Goal: Information Seeking & Learning: Find specific fact

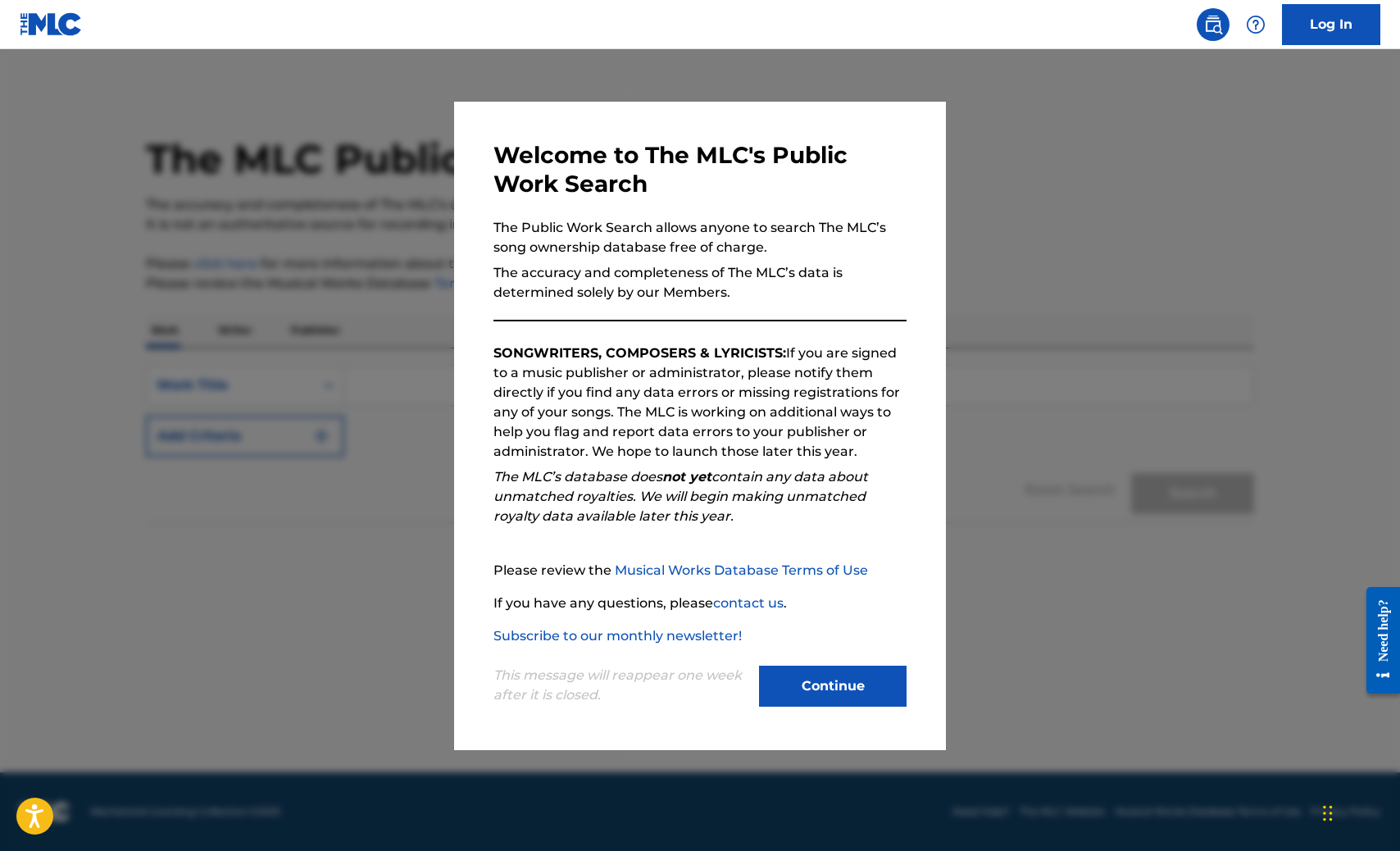
drag, startPoint x: 761, startPoint y: 452, endPoint x: 794, endPoint y: 526, distance: 81.0
click at [761, 452] on p "SONGWRITERS, COMPOSERS & LYRICISTS: If you are signed to a music publisher or a…" at bounding box center [700, 402] width 413 height 118
click at [804, 681] on button "Continue" at bounding box center [833, 686] width 147 height 41
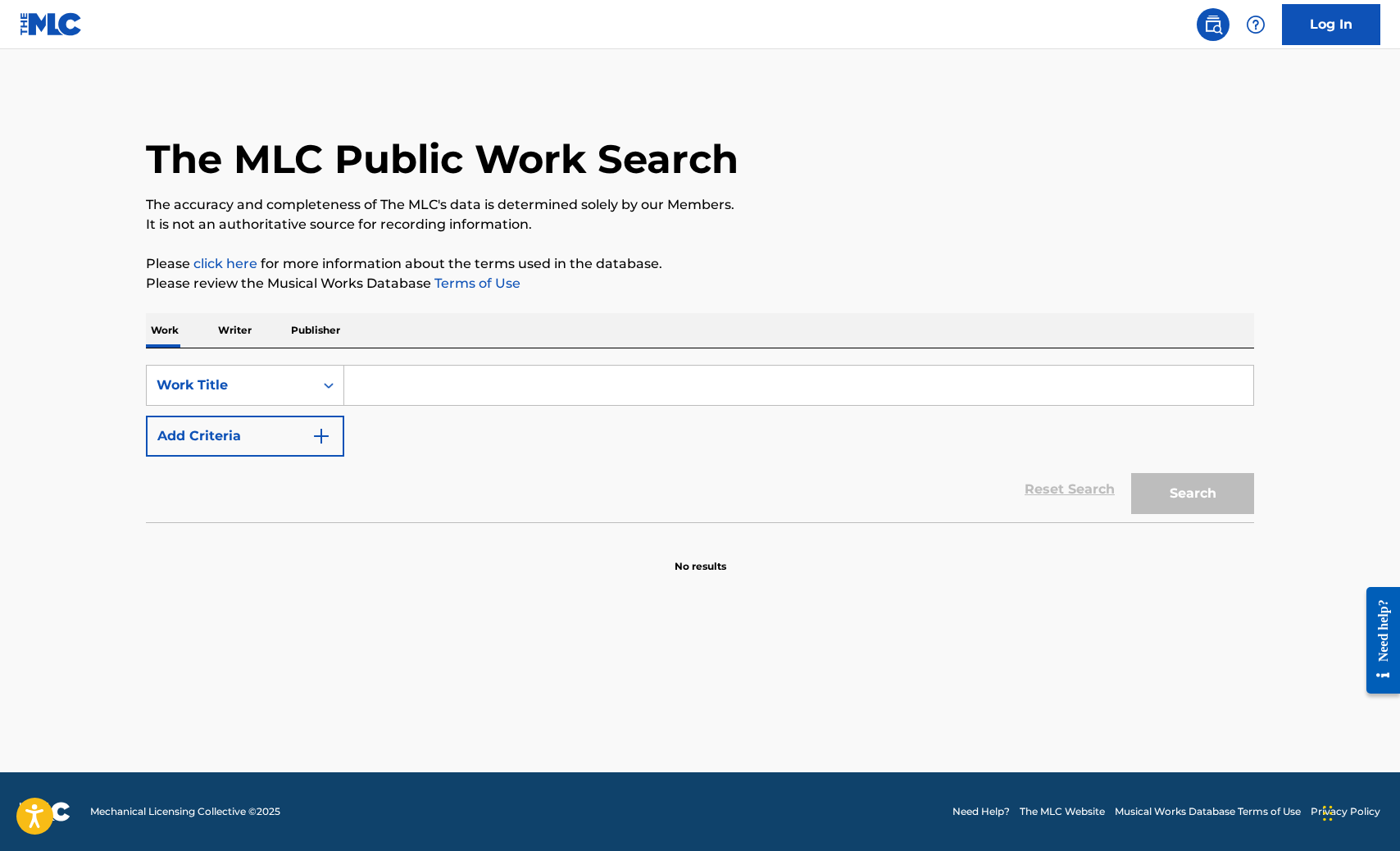
drag, startPoint x: 581, startPoint y: 356, endPoint x: 605, endPoint y: 371, distance: 28.3
click at [581, 356] on div "SearchWithCriteriaaaf4ec04-b6b9-465d-b902-d1b05ec00365 Work Title Add Criteria …" at bounding box center [700, 434] width 1109 height 174
click at [601, 380] on input "Search Form" at bounding box center [800, 385] width 910 height 39
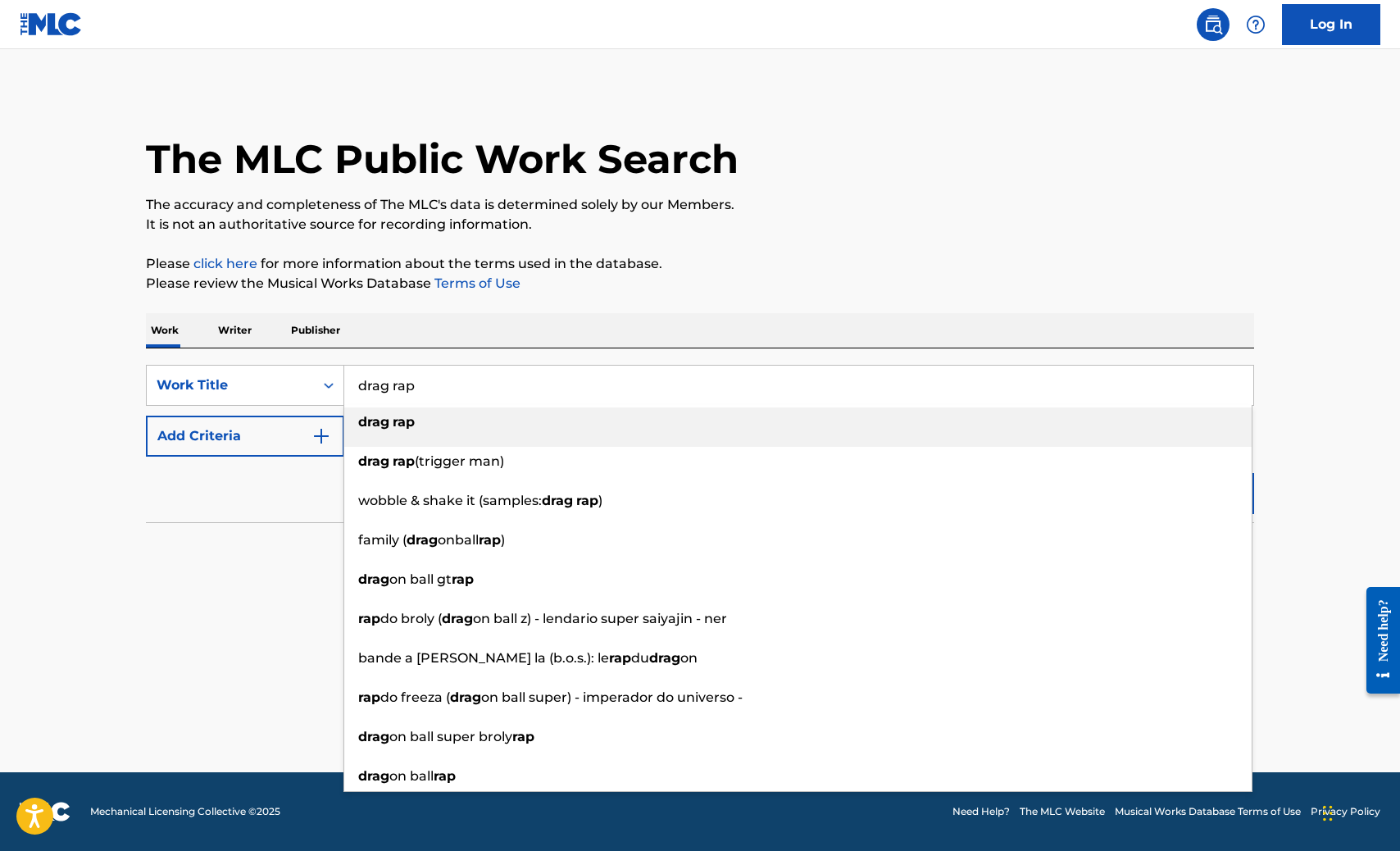
type input "drag rap"
click at [269, 423] on button "Add Criteria" at bounding box center [245, 436] width 198 height 41
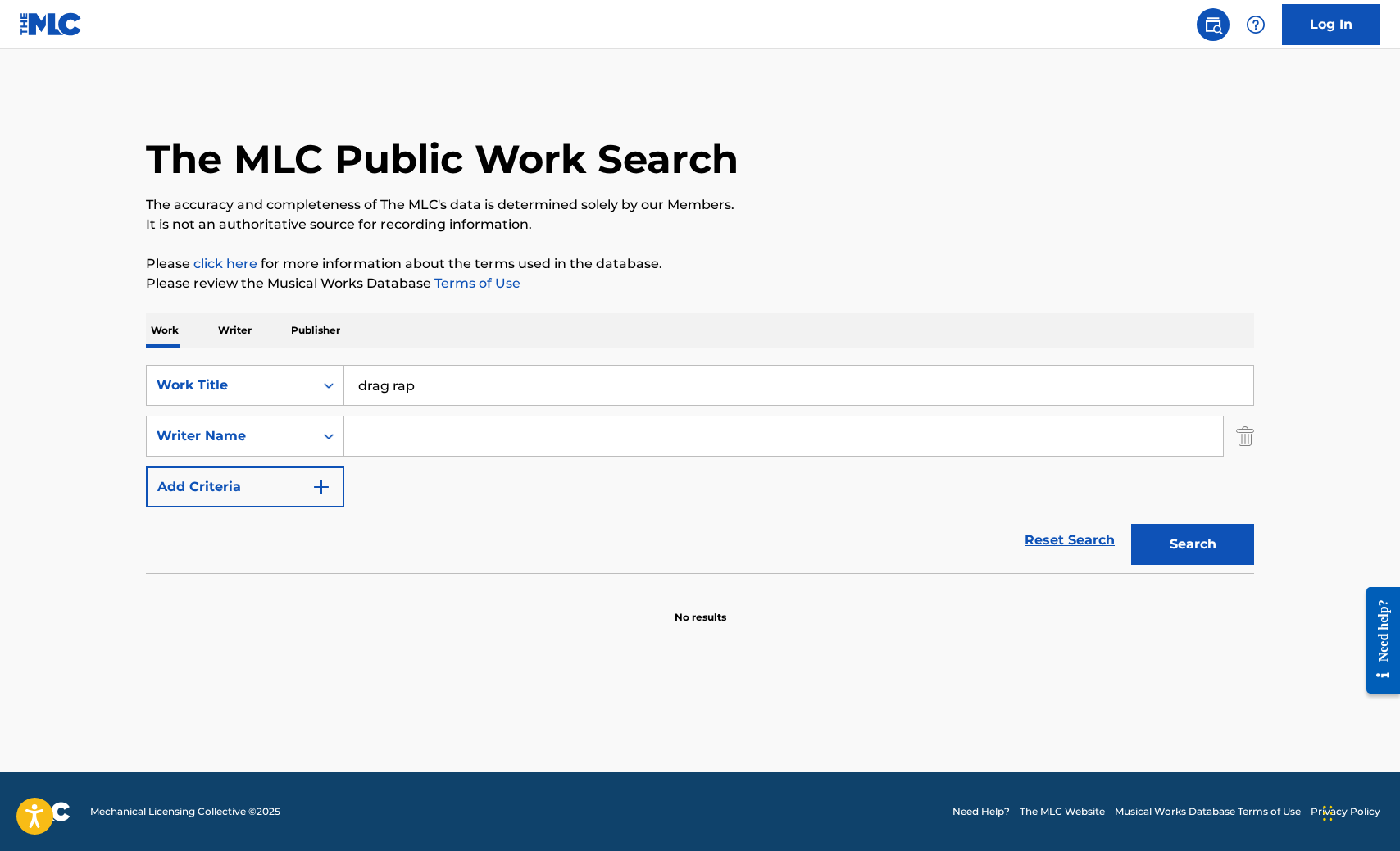
click at [469, 433] on input "Search Form" at bounding box center [784, 436] width 879 height 39
type input "price"
click at [1141, 544] on button "Search" at bounding box center [1192, 544] width 123 height 41
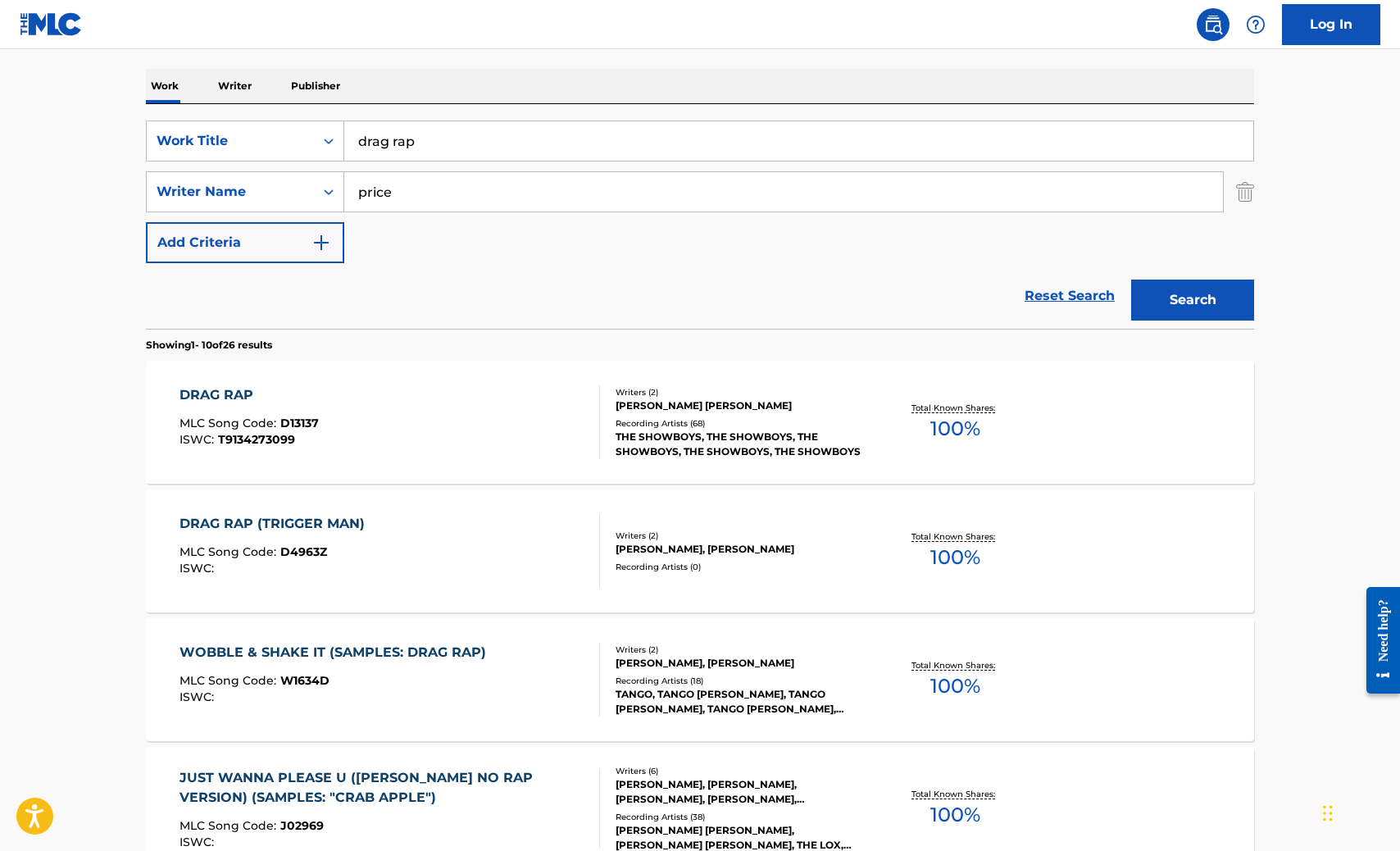
scroll to position [246, 0]
click at [1065, 432] on div "DRAG RAP MLC Song Code : D13137 ISWC : T9134273099 Writers ( 2 ) ORVILLE ERWIN …" at bounding box center [700, 420] width 1109 height 123
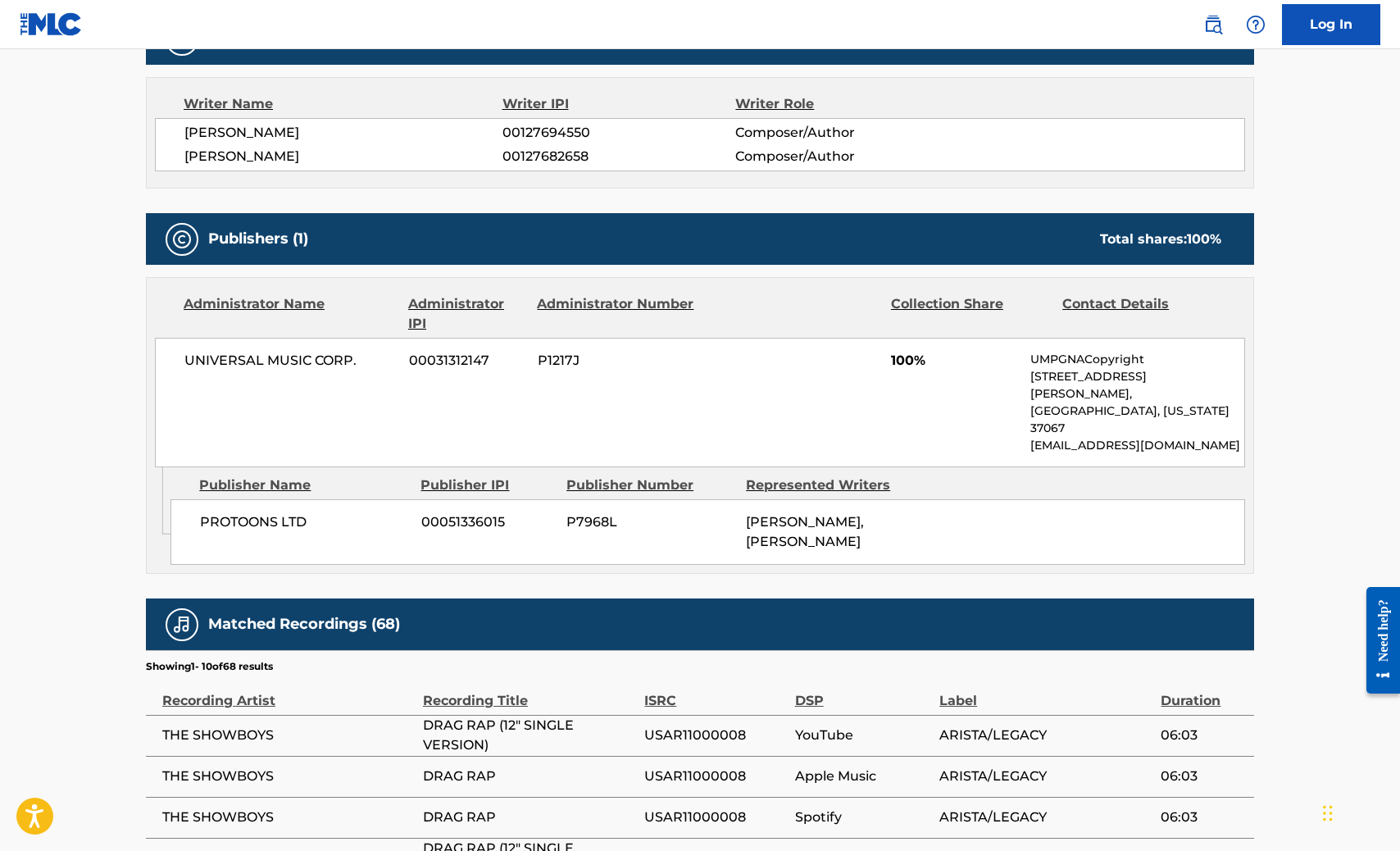
scroll to position [738, 0]
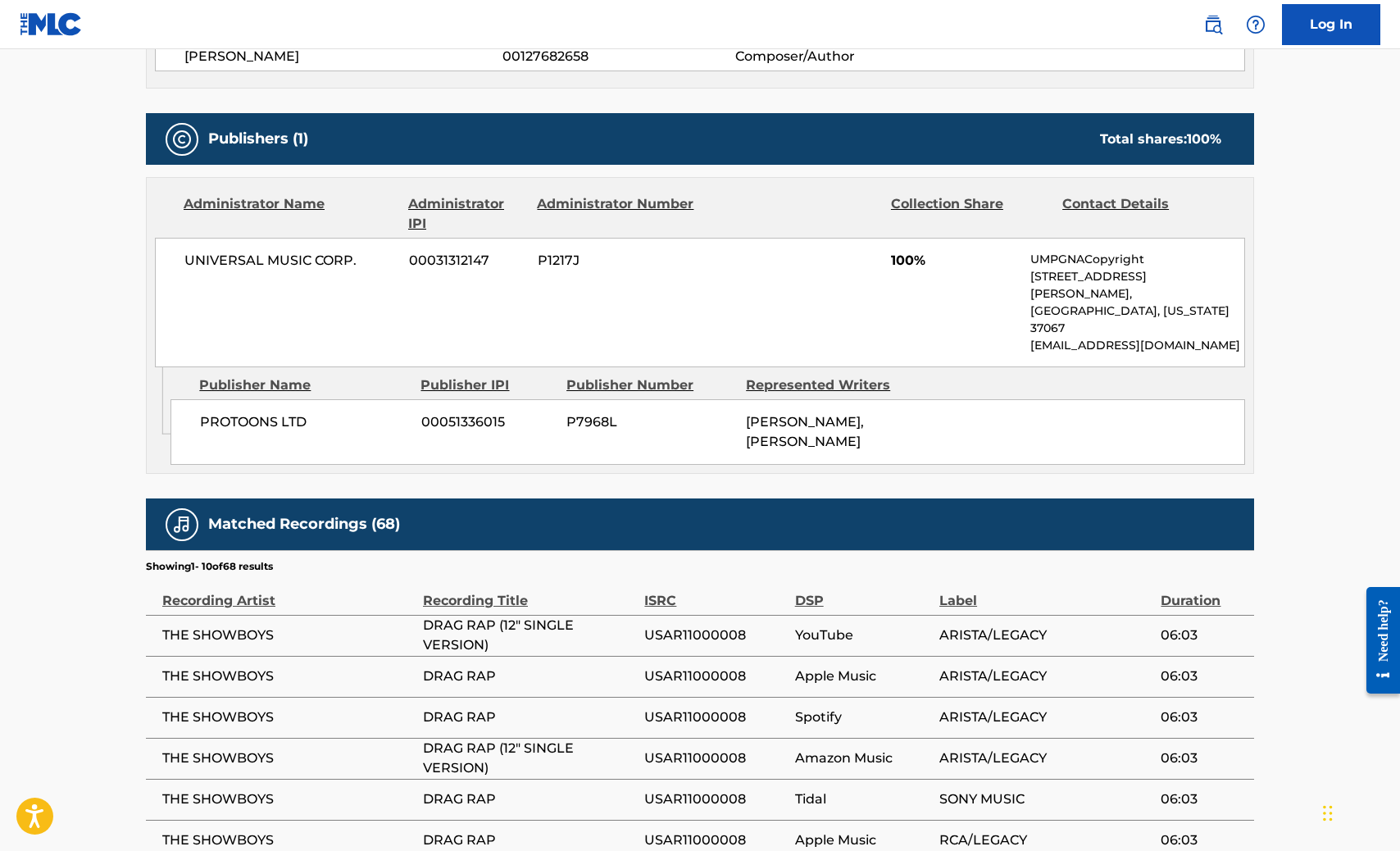
drag, startPoint x: 1171, startPoint y: 375, endPoint x: 1145, endPoint y: 390, distance: 30.0
click at [1170, 399] on div "PROTOONS LTD 00051336015 P7968L PHILLIP GLEN PRICE, ORVILLE ERWIN HALL" at bounding box center [707, 431] width 1075 height 65
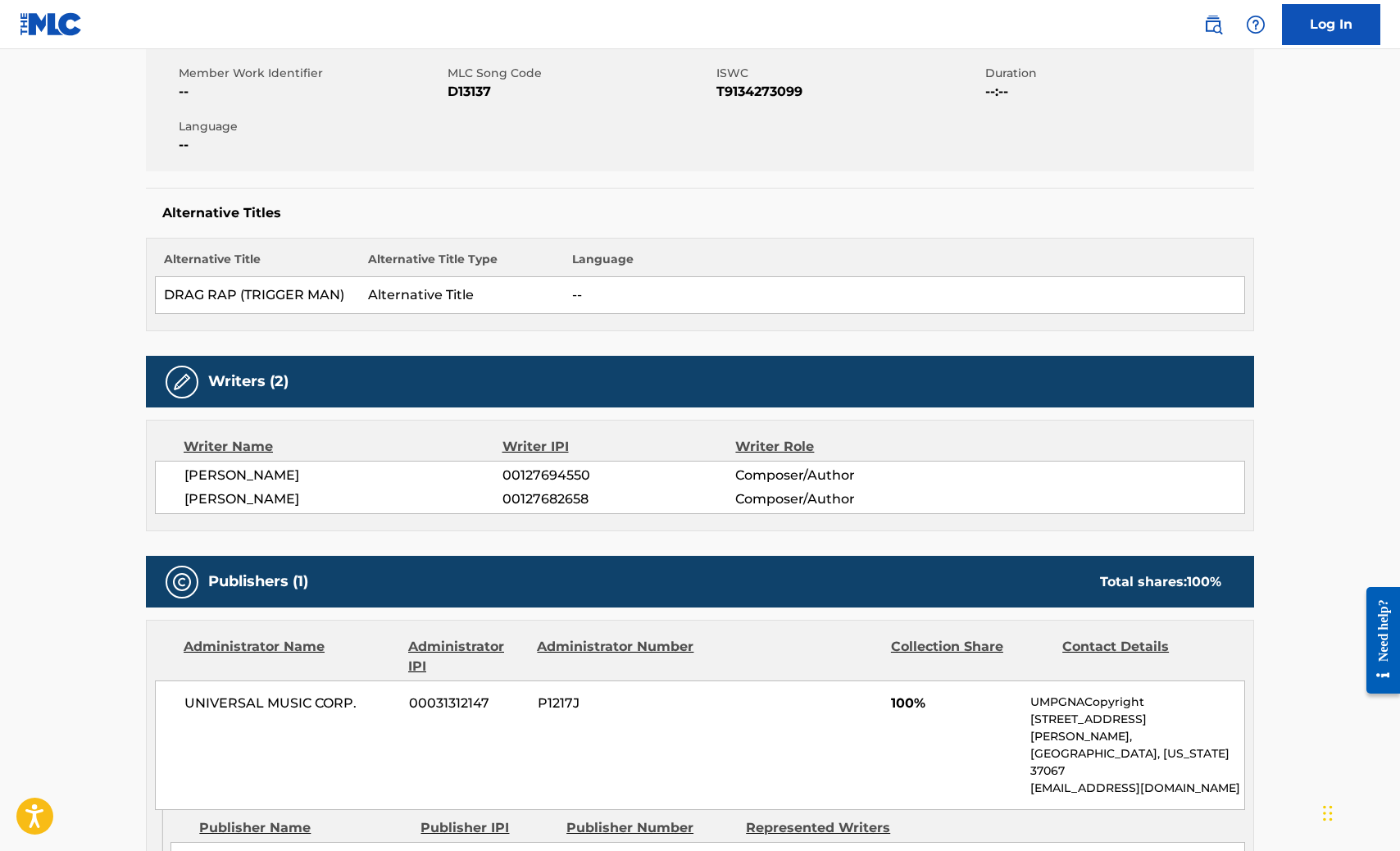
scroll to position [655, 0]
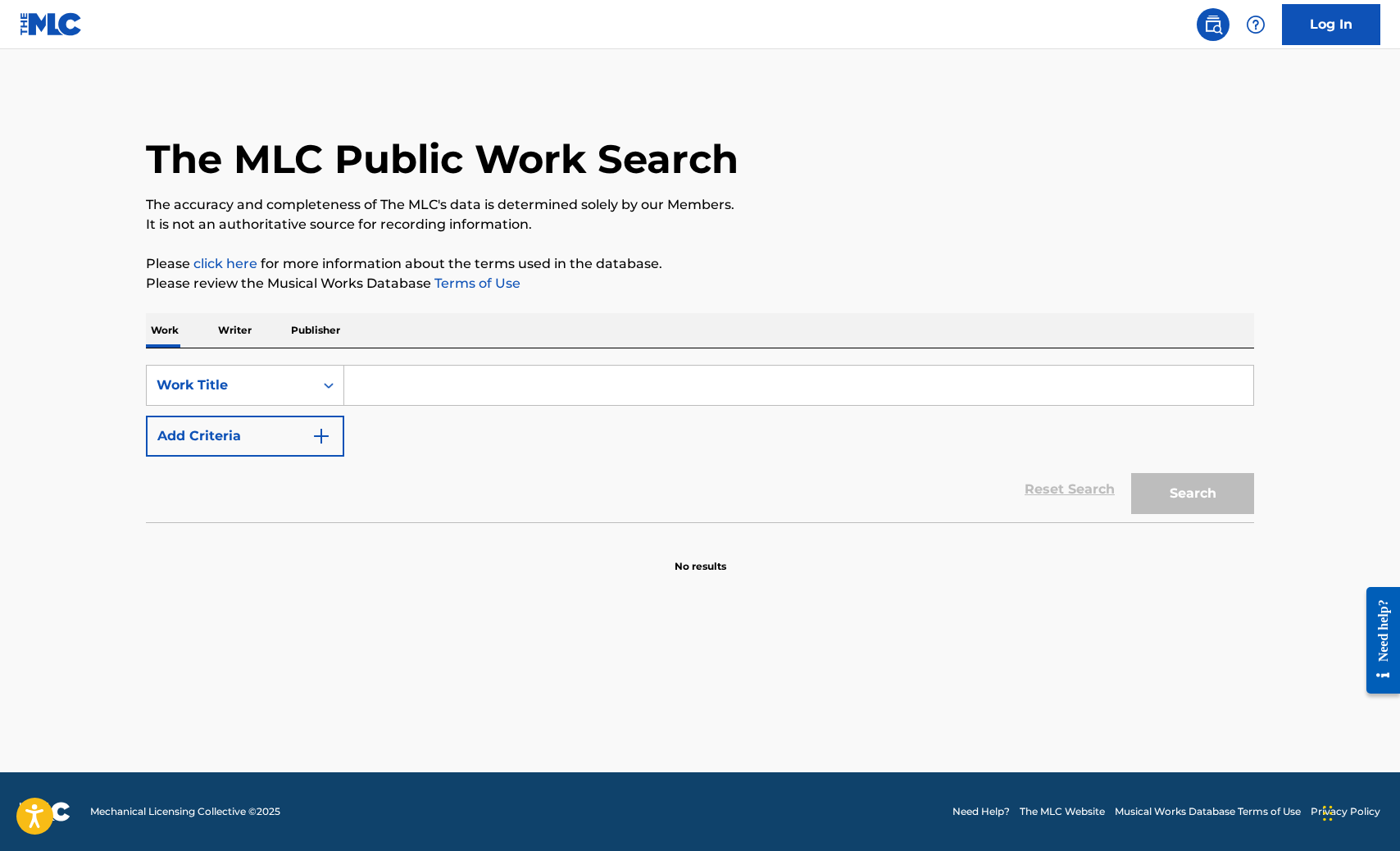
click at [569, 392] on input "Search Form" at bounding box center [800, 385] width 910 height 39
paste input "[PERSON_NAME]"
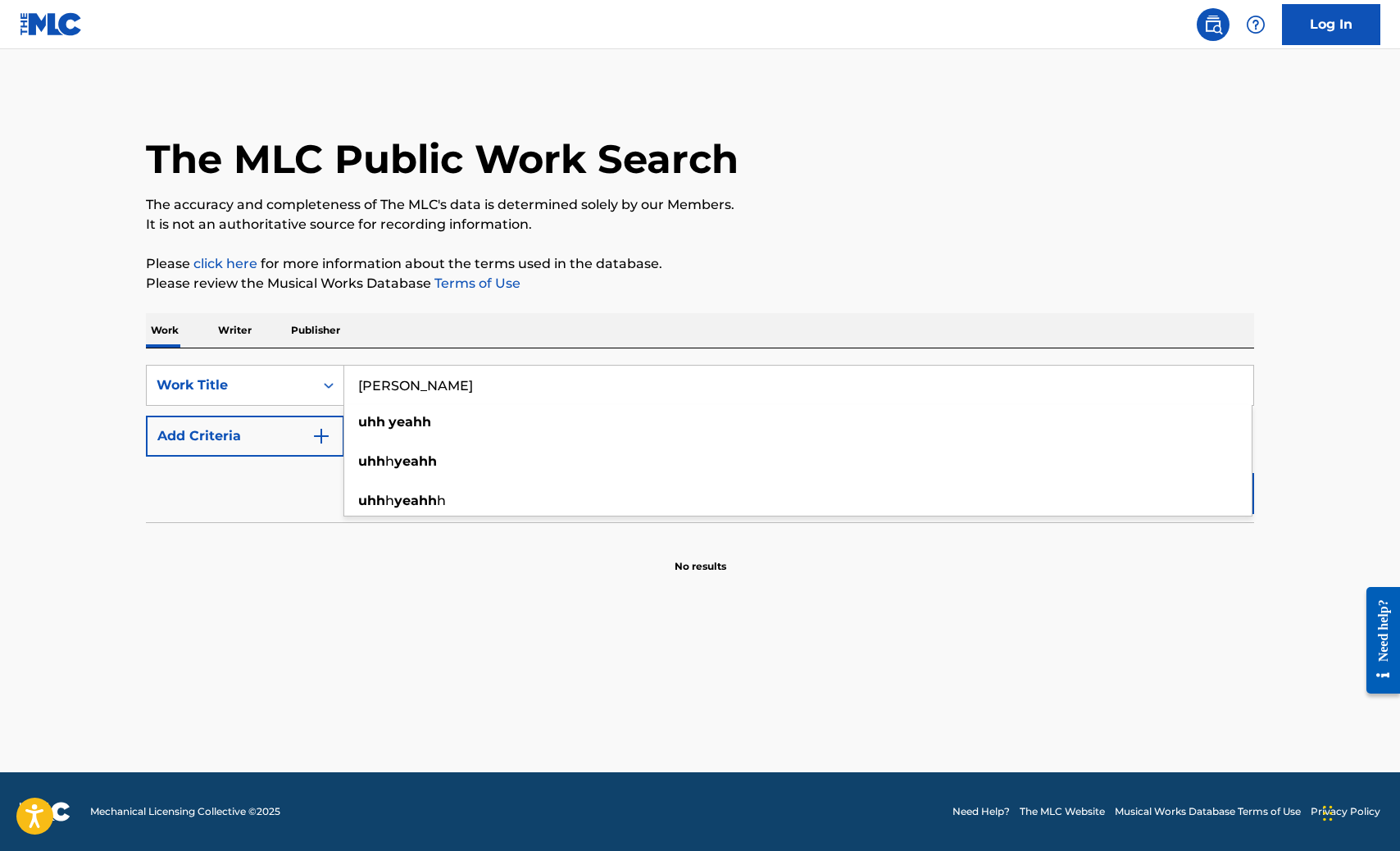
type input "[PERSON_NAME]"
click at [1201, 664] on main "The MLC Public Work Search The accuracy and completeness of The MLC's data is d…" at bounding box center [700, 411] width 1400 height 723
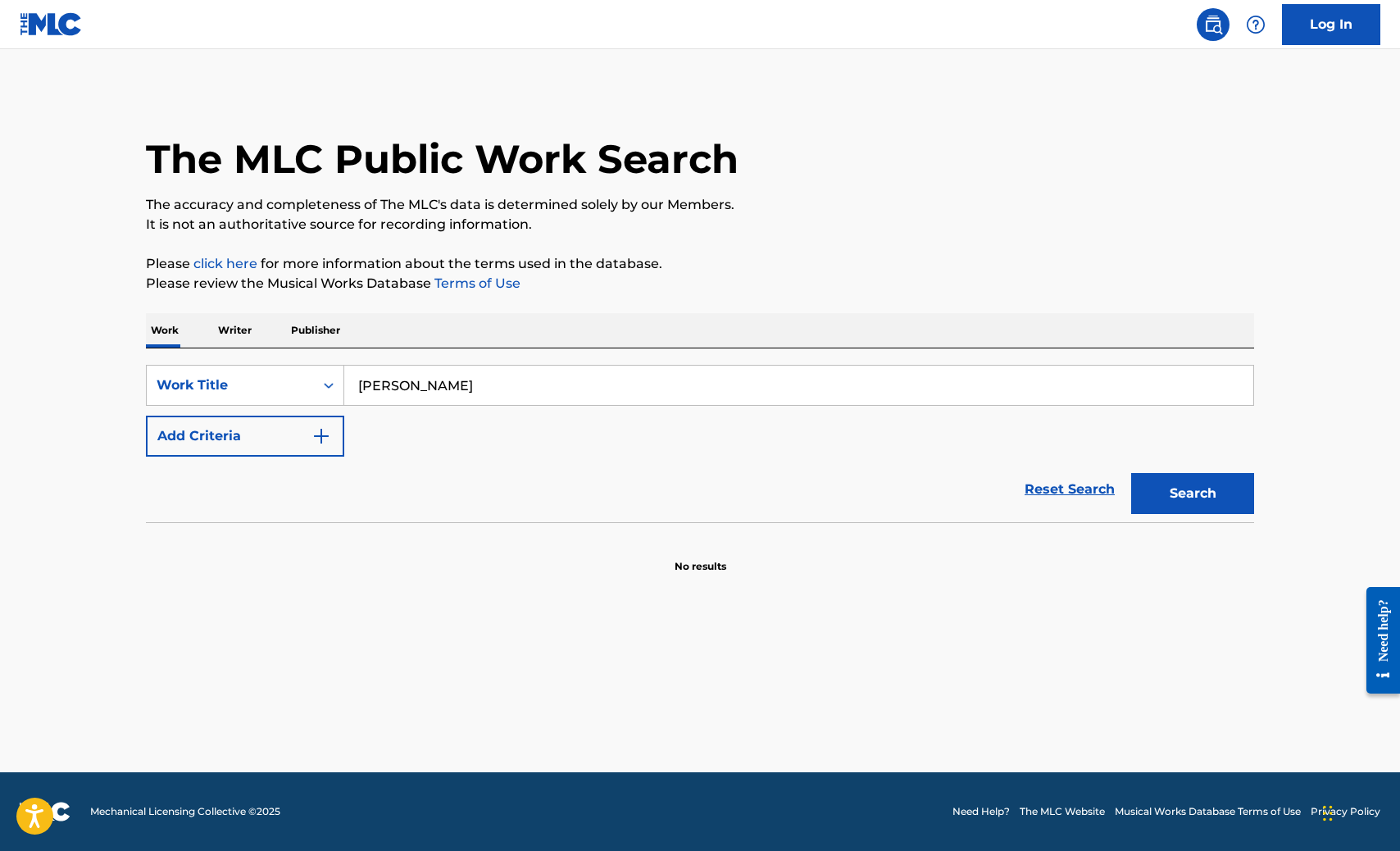
click at [1186, 494] on button "Search" at bounding box center [1192, 494] width 123 height 41
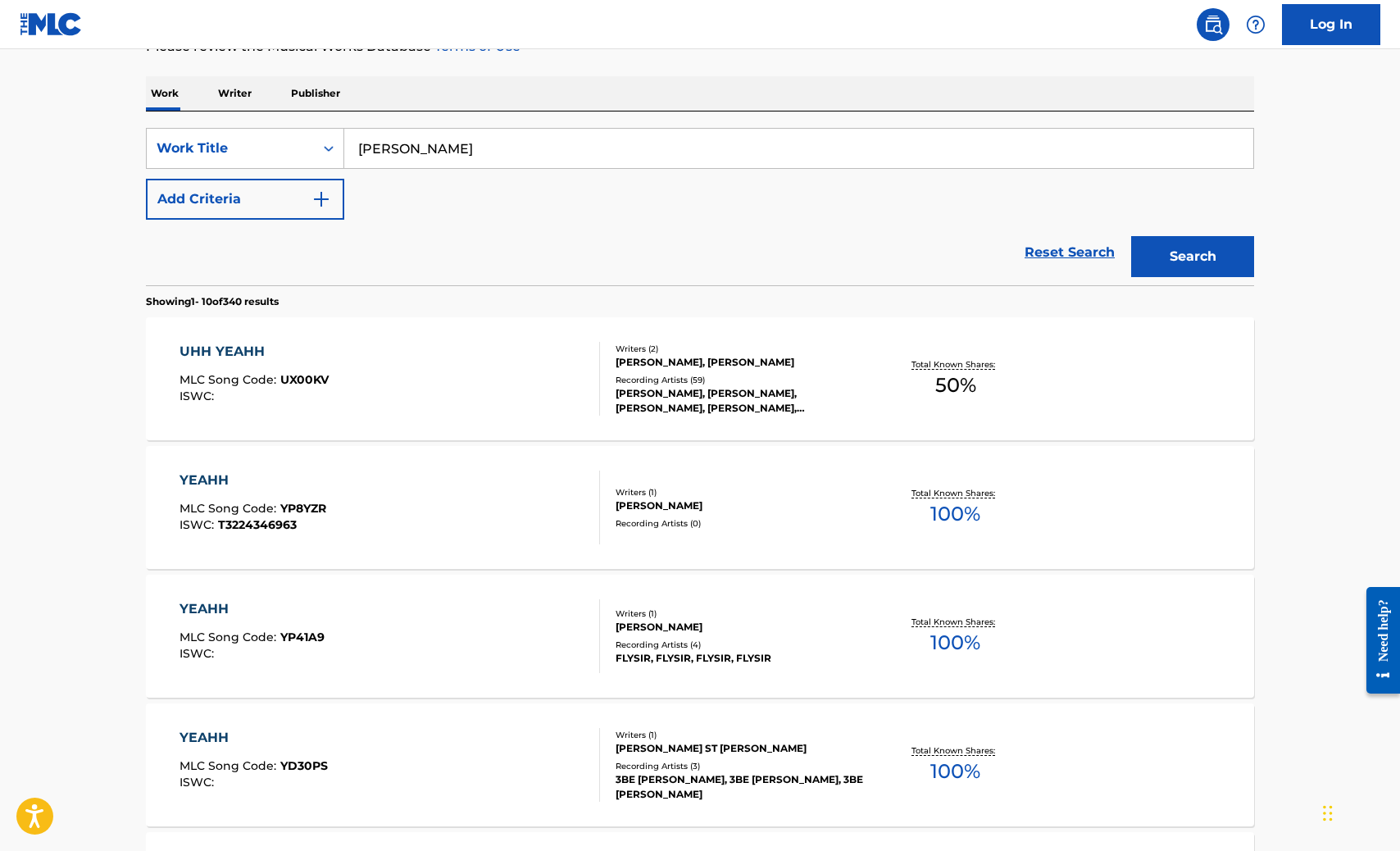
scroll to position [246, 0]
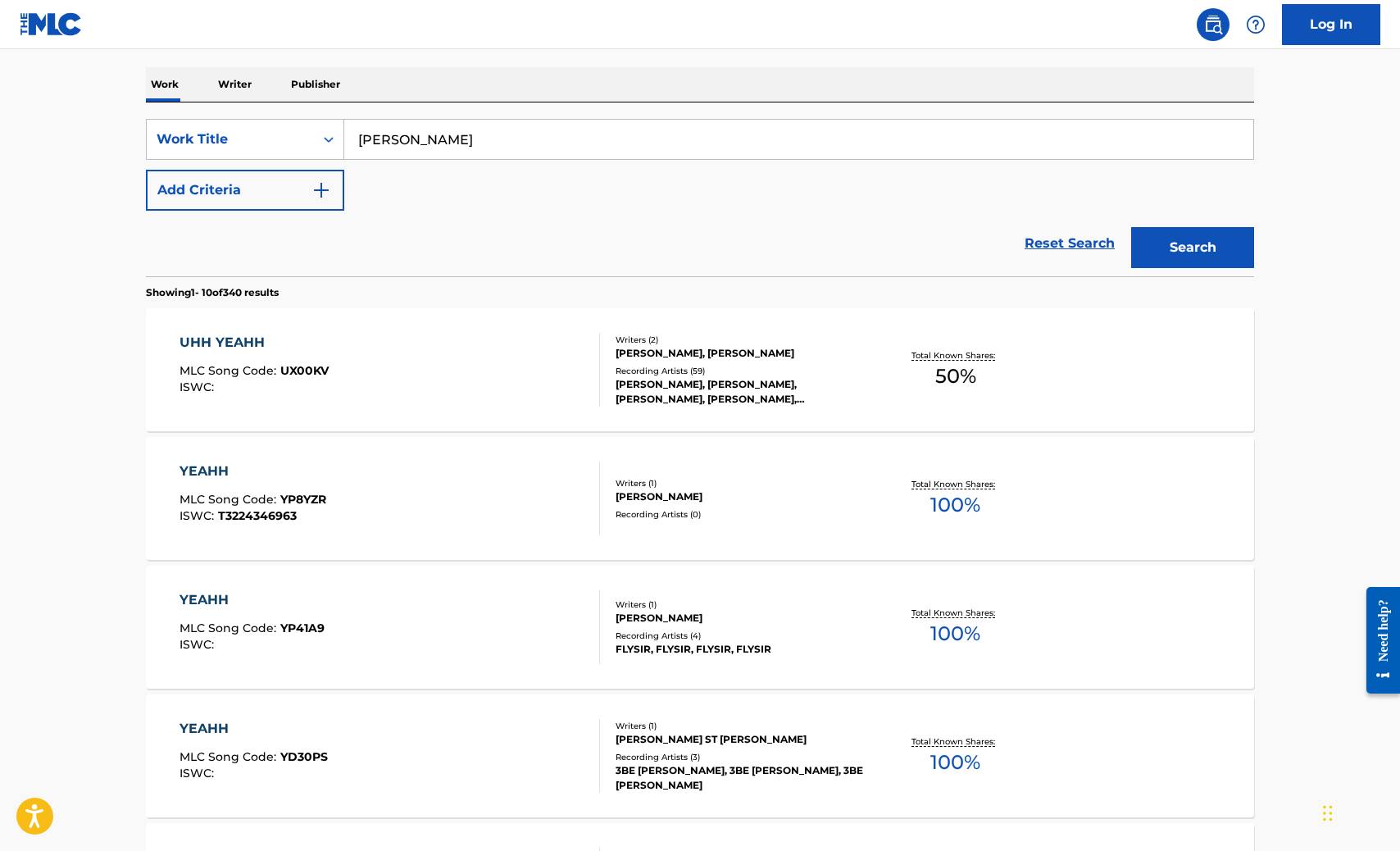
click at [1062, 392] on div "UHH YEAHH MLC Song Code : UX00KV ISWC : Writers ( 2 ) [PERSON_NAME], [PERSON_NA…" at bounding box center [700, 369] width 1109 height 123
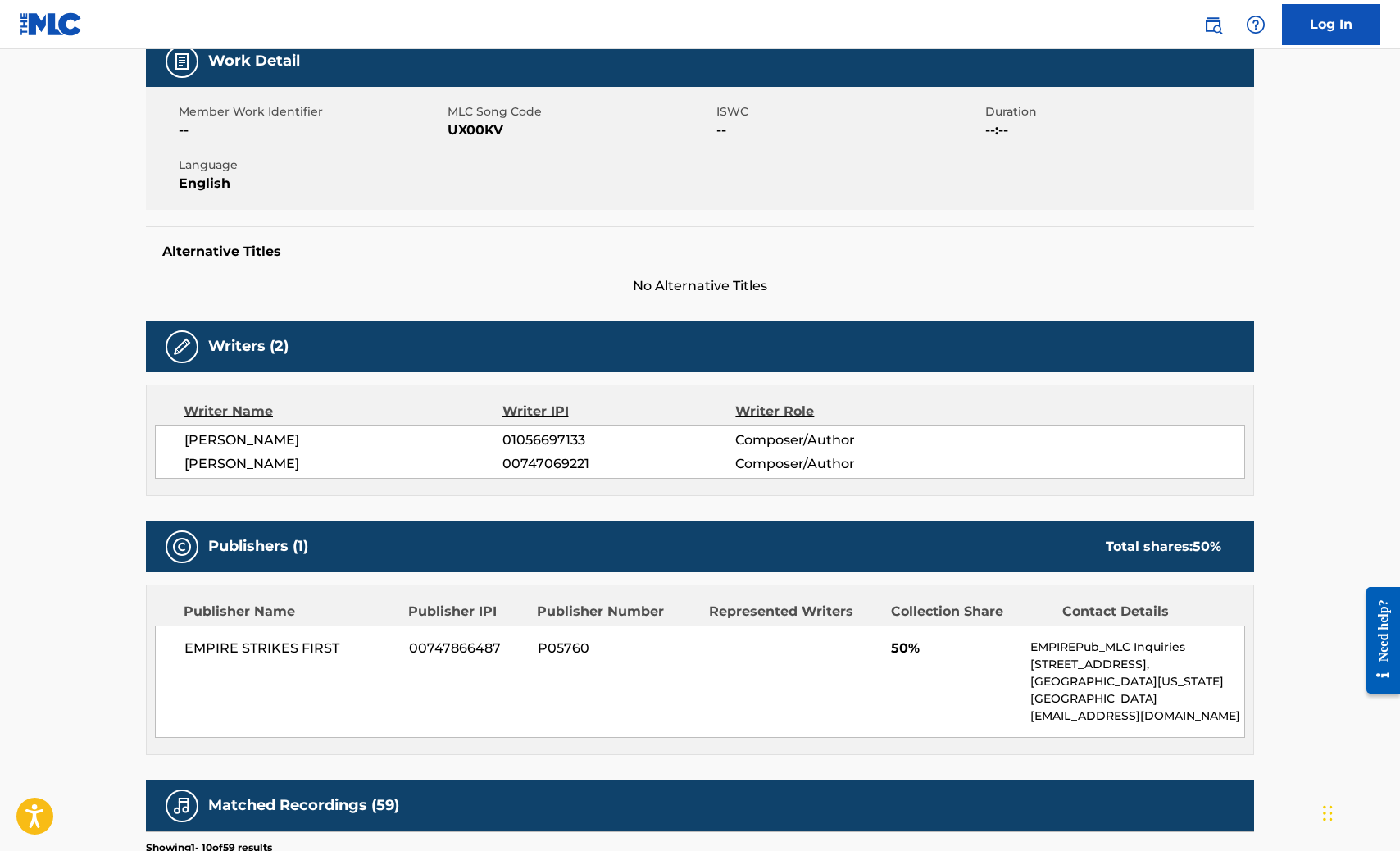
scroll to position [410, 0]
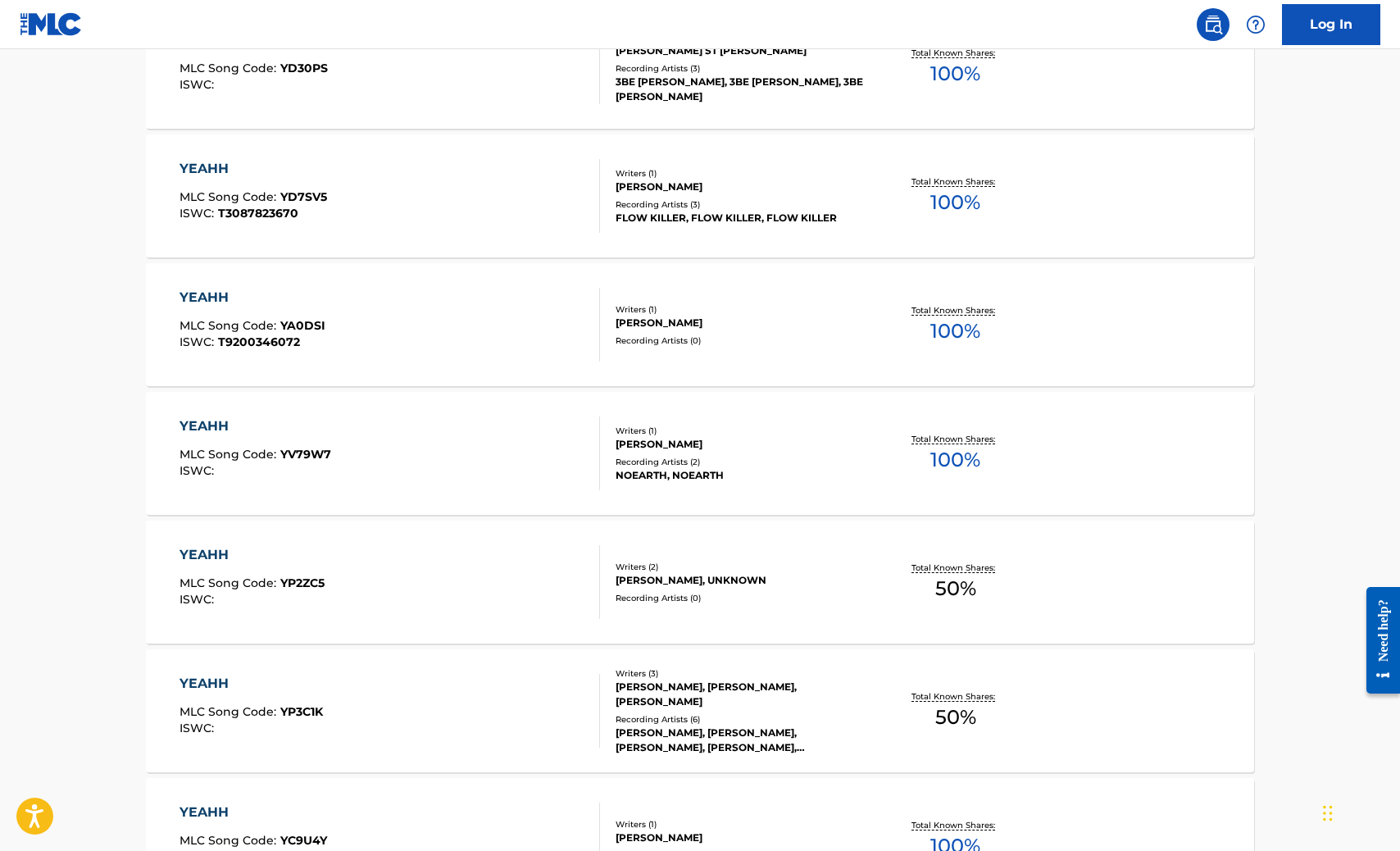
scroll to position [1156, 0]
